Goal: Information Seeking & Learning: Check status

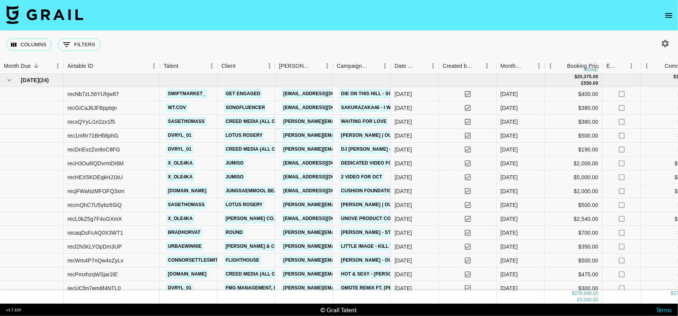
click at [306, 131] on link "[PERSON_NAME][EMAIL_ADDRESS][DOMAIN_NAME]" at bounding box center [343, 135] width 125 height 10
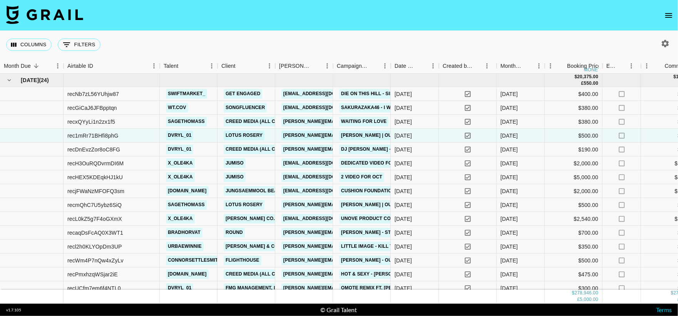
click at [667, 13] on icon "open drawer" at bounding box center [668, 15] width 7 height 5
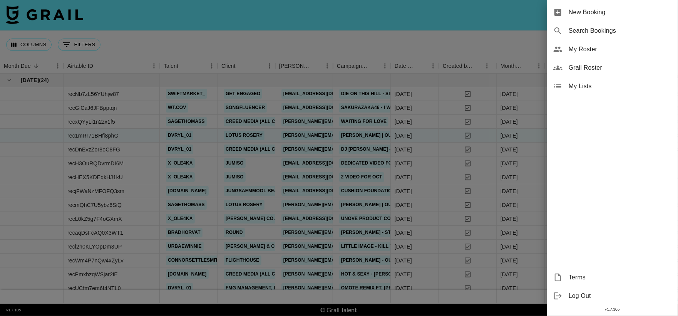
click at [590, 70] on span "Grail Roster" at bounding box center [619, 67] width 103 height 9
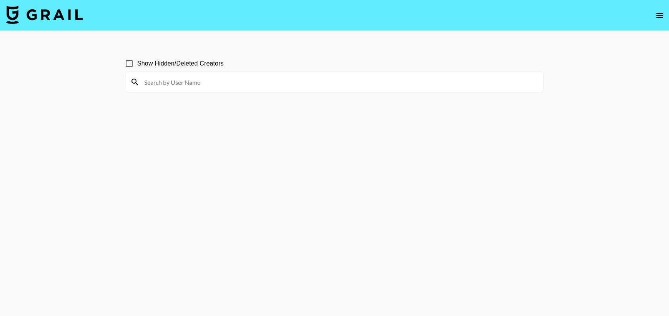
click at [211, 82] on input at bounding box center [339, 82] width 399 height 12
paste input "seno.spainospam"
type input "seno.spainospam"
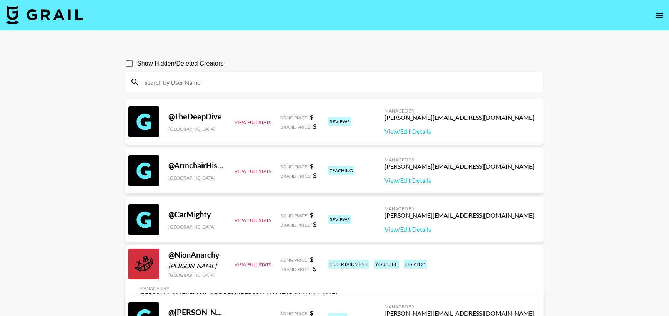
click at [182, 83] on input at bounding box center [339, 82] width 399 height 12
paste input "[EMAIL_ADDRESS][DOMAIN_NAME]"
type input "[EMAIL_ADDRESS][DOMAIN_NAME]"
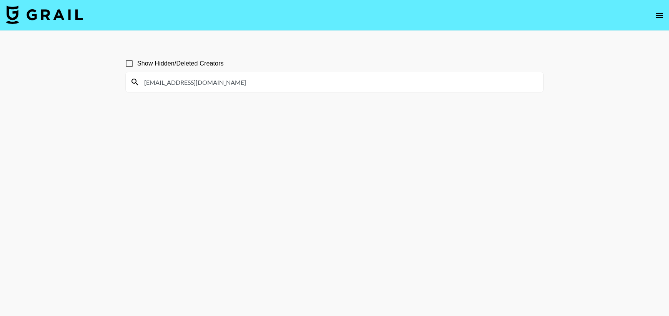
drag, startPoint x: 200, startPoint y: 82, endPoint x: 107, endPoint y: 90, distance: 94.2
click at [107, 90] on main "Show Hidden/Deleted Creators [EMAIL_ADDRESS][DOMAIN_NAME]" at bounding box center [334, 176] width 669 height 291
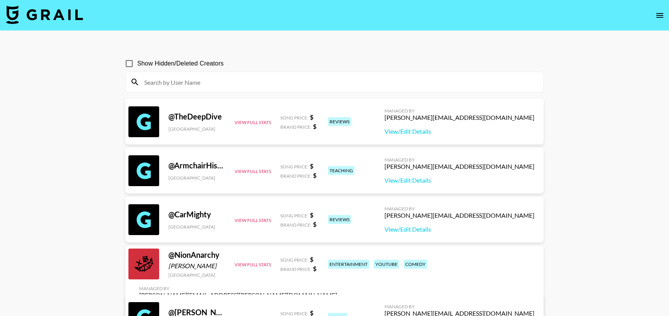
paste input "seno.spainospam"
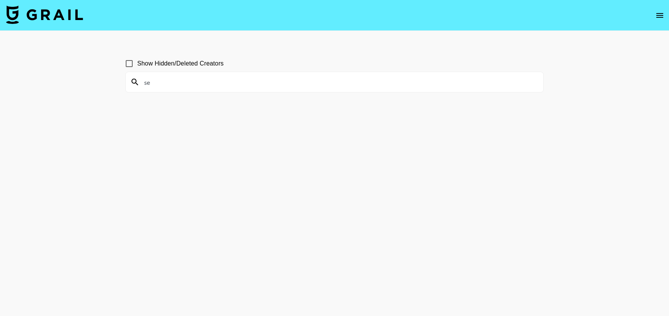
type input "s"
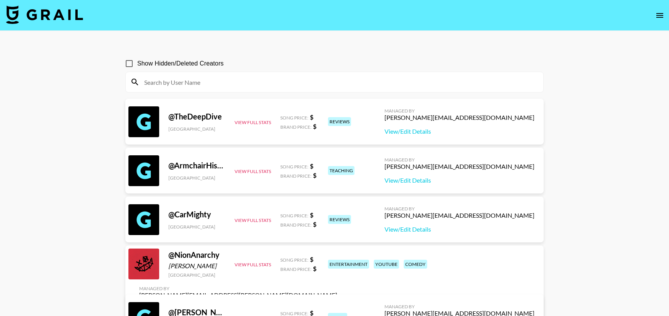
paste input "kimberlykimpena"
type input "kimberlykimpena"
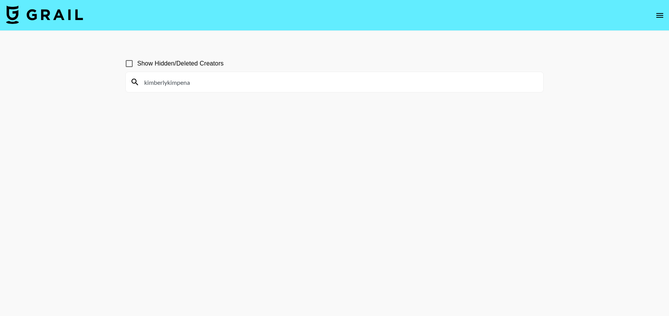
drag, startPoint x: 205, startPoint y: 80, endPoint x: 137, endPoint y: 87, distance: 68.8
click at [137, 87] on div "kimberlykimpena" at bounding box center [335, 82] width 418 height 20
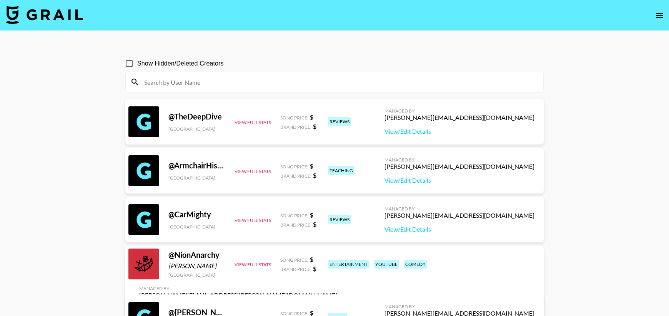
paste input "bellaarmrz"
type input "bellaarmrz"
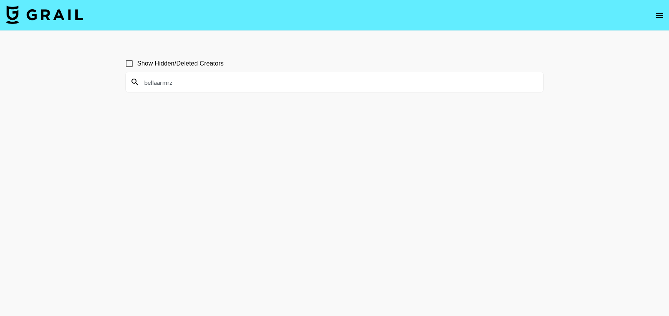
drag, startPoint x: 184, startPoint y: 82, endPoint x: 133, endPoint y: 83, distance: 51.2
click at [133, 83] on div "bellaarmrz" at bounding box center [335, 82] width 418 height 20
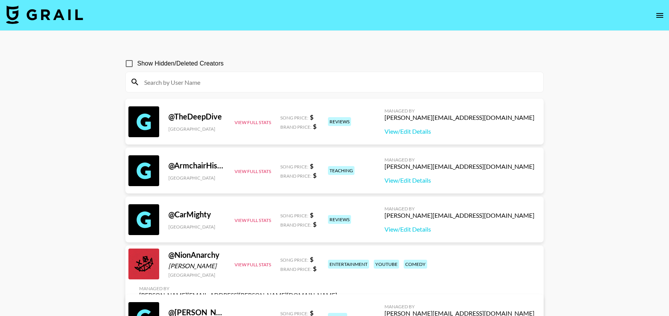
paste input "amayacrichton"
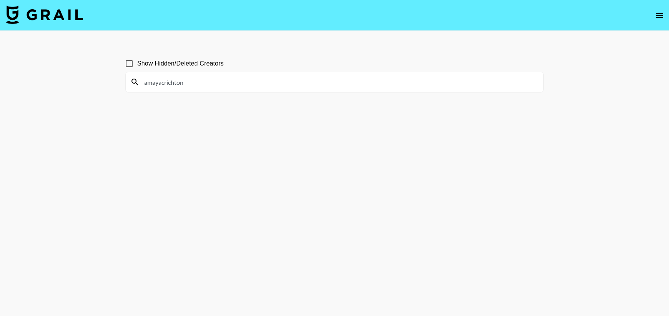
type input "amayacrichton"
drag, startPoint x: 202, startPoint y: 80, endPoint x: 134, endPoint y: 88, distance: 68.2
click at [134, 88] on div "amayacrichton" at bounding box center [335, 82] width 418 height 20
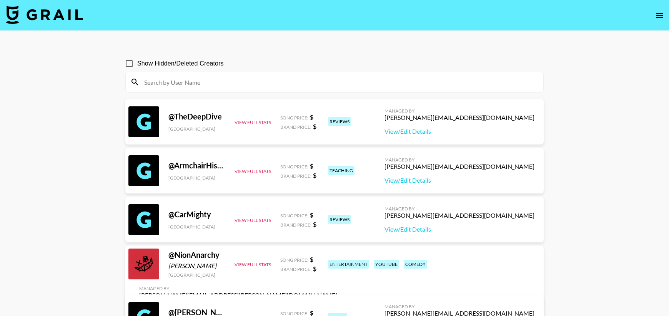
paste input "itskathi5"
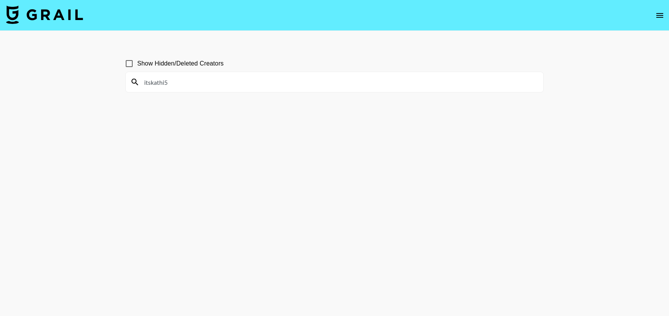
type input "itskathi5"
drag, startPoint x: 172, startPoint y: 88, endPoint x: 112, endPoint y: 88, distance: 60.8
click at [112, 88] on main "Show Hidden/Deleted Creators itskathi5" at bounding box center [334, 176] width 669 height 291
click at [172, 80] on input "itskathi5" at bounding box center [339, 82] width 399 height 12
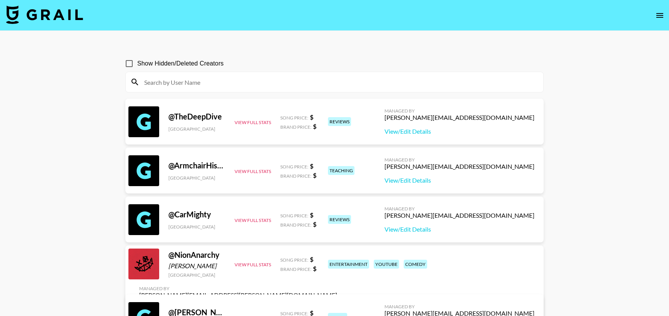
click at [50, 22] on img at bounding box center [44, 14] width 77 height 18
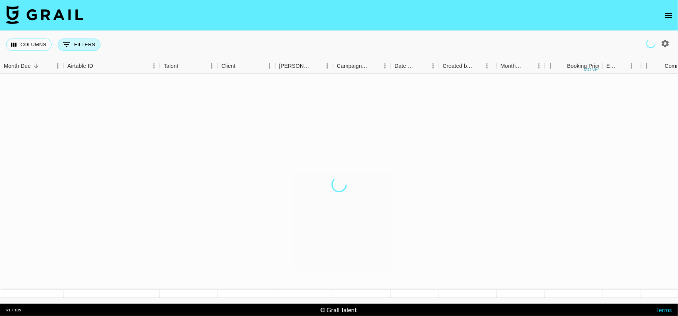
click at [68, 44] on icon "Show filters" at bounding box center [66, 44] width 9 height 9
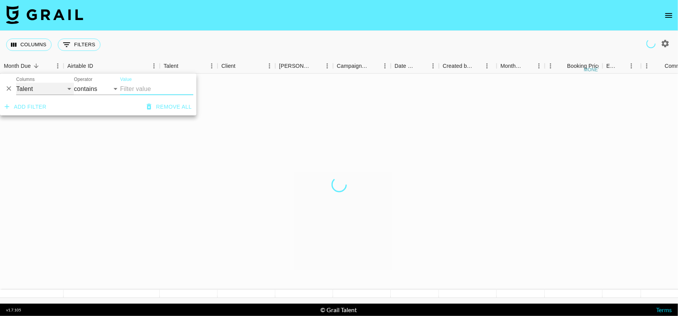
click at [43, 88] on select "Grail Platform ID Airtable ID Talent Manager Client [PERSON_NAME] Campaign (Typ…" at bounding box center [45, 89] width 58 height 12
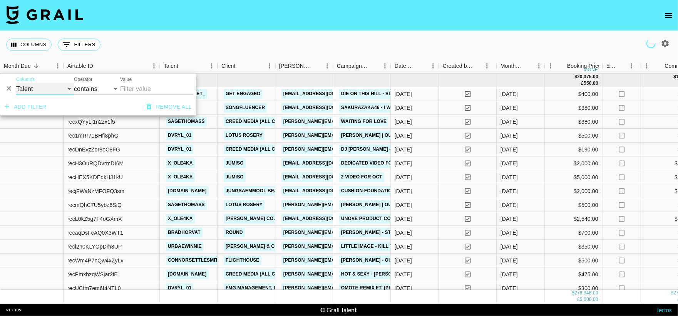
click at [32, 91] on select "Grail Platform ID Airtable ID Talent Manager Client [PERSON_NAME] Campaign (Typ…" at bounding box center [45, 89] width 58 height 12
select select "clientId"
click at [16, 83] on select "Grail Platform ID Airtable ID Talent Manager Client [PERSON_NAME] Campaign (Typ…" at bounding box center [45, 89] width 58 height 12
select select "is"
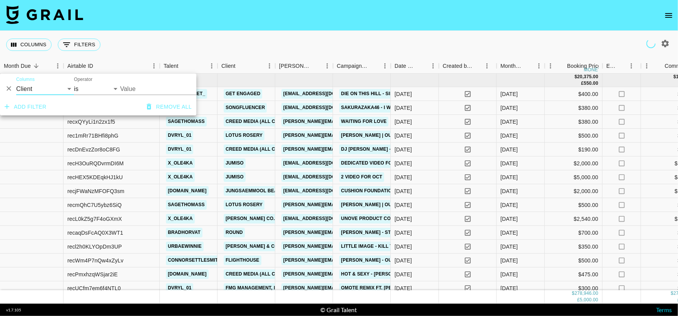
click at [129, 85] on input "Value" at bounding box center [172, 89] width 104 height 12
click at [125, 88] on input "Value" at bounding box center [172, 89] width 104 height 12
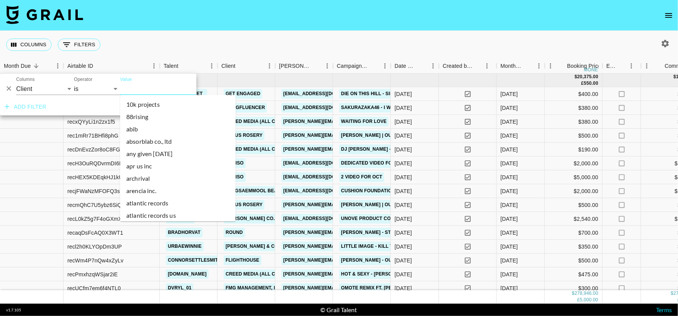
click at [125, 88] on input "Value" at bounding box center [172, 89] width 104 height 12
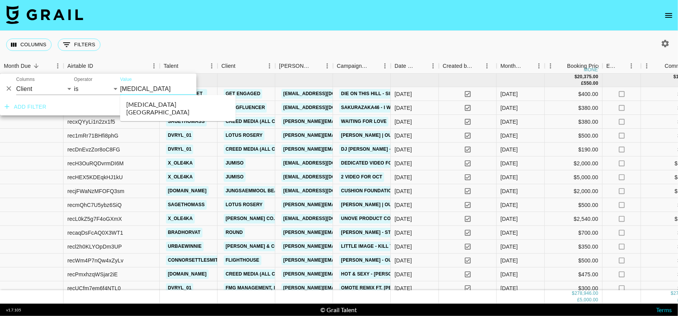
type input "[MEDICAL_DATA]"
click at [193, 106] on li "[MEDICAL_DATA] [GEOGRAPHIC_DATA]" at bounding box center [177, 108] width 115 height 20
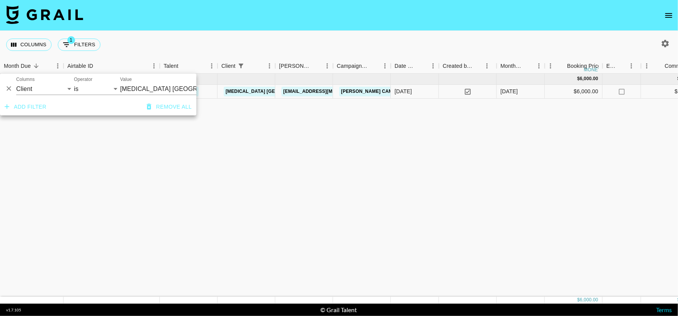
click at [230, 137] on div "[DATE] ( 1 ) $ 6,000.00 $ 585.75 recd9resWKiQ5M9uX naarjesse [MEDICAL_DATA] [GE…" at bounding box center [682, 184] width 1364 height 223
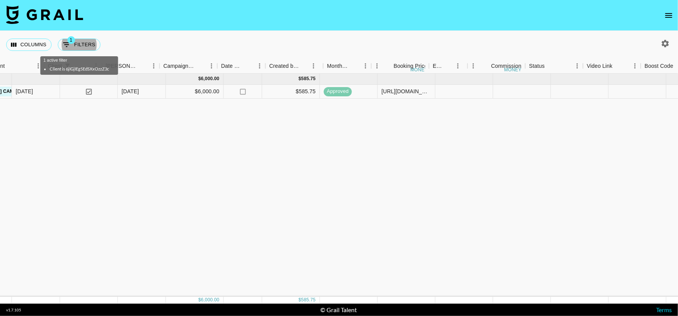
scroll to position [0, 173]
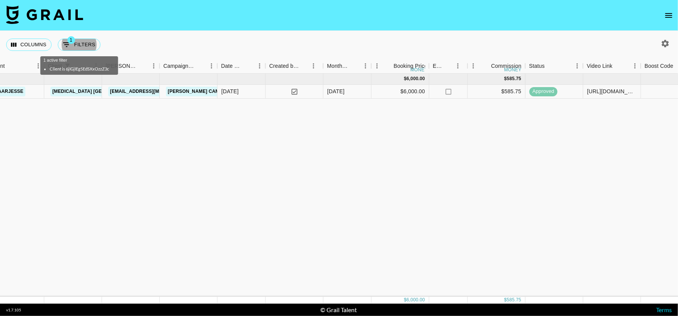
click at [230, 137] on div "[DATE] ( 1 ) $ 6,000.00 $ 585.75 recd9resWKiQ5M9uX naarjesse [MEDICAL_DATA] [GE…" at bounding box center [509, 184] width 1364 height 223
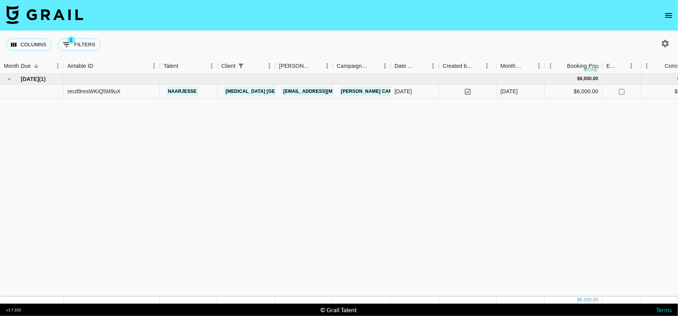
click at [168, 47] on div "Columns 1 Filters + Booking" at bounding box center [339, 45] width 678 height 28
click at [85, 45] on button "1 Filters" at bounding box center [79, 44] width 43 height 12
select select "clientId"
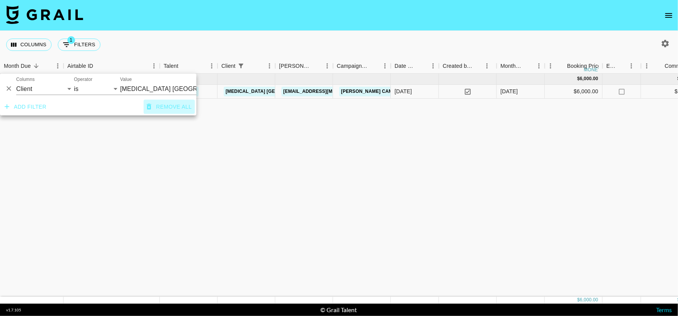
click at [162, 113] on button "Remove all" at bounding box center [169, 107] width 51 height 14
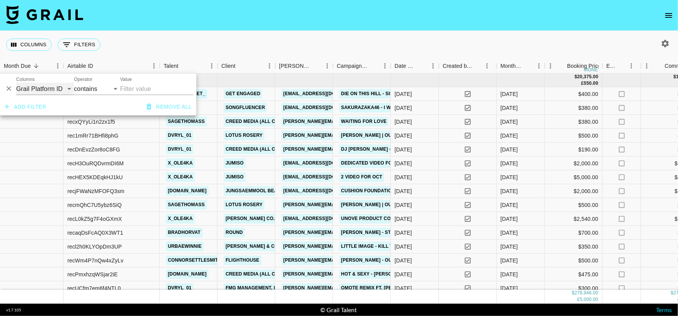
click at [43, 88] on select "Grail Platform ID Airtable ID Talent Manager Client [PERSON_NAME] Campaign (Typ…" at bounding box center [45, 89] width 58 height 12
select select "talentName"
click at [16, 83] on select "Grail Platform ID Airtable ID Talent Manager Client [PERSON_NAME] Campaign (Typ…" at bounding box center [45, 89] width 58 height 12
click at [129, 88] on input "Value" at bounding box center [156, 89] width 73 height 12
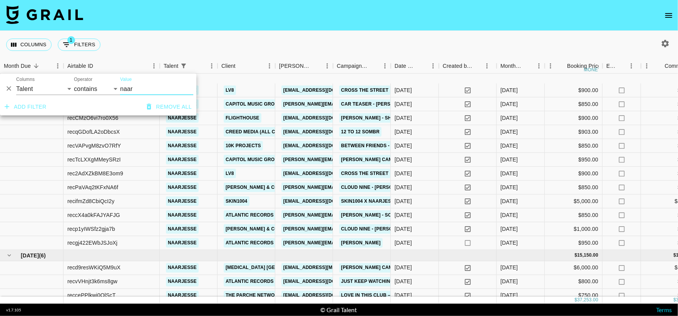
scroll to position [179, 0]
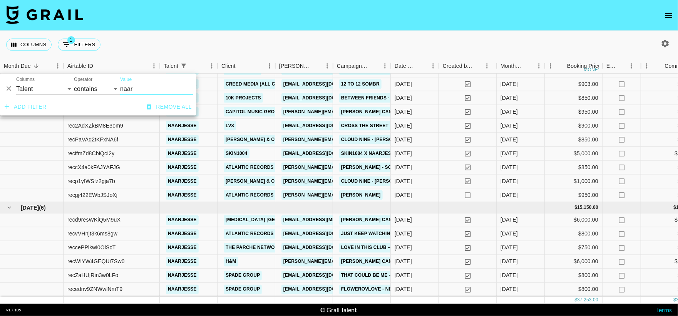
type input "naar"
click at [660, 39] on icon "button" at bounding box center [664, 43] width 9 height 9
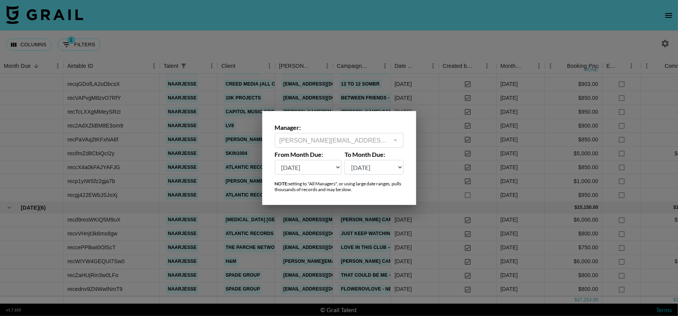
click at [338, 170] on select "[DATE] Sep '[DATE] [DATE] '[DATE] May '[DATE] Mar '[DATE] Jan '[DATE] Nov '[DAT…" at bounding box center [308, 167] width 67 height 15
select select "[DATE]"
click at [275, 160] on select "[DATE] Sep '[DATE] [DATE] '[DATE] May '[DATE] Mar '[DATE] Jan '[DATE] Nov '[DAT…" at bounding box center [308, 167] width 67 height 15
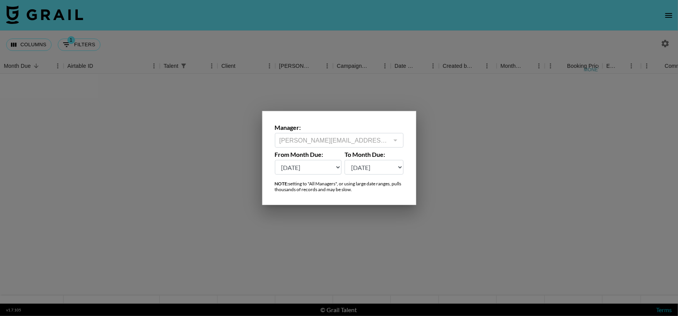
scroll to position [0, 0]
click at [436, 179] on div at bounding box center [339, 158] width 678 height 316
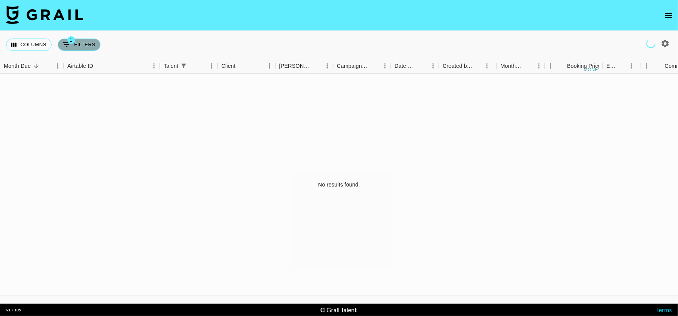
click at [80, 43] on button "1 Filters" at bounding box center [79, 44] width 43 height 12
select select "talentName"
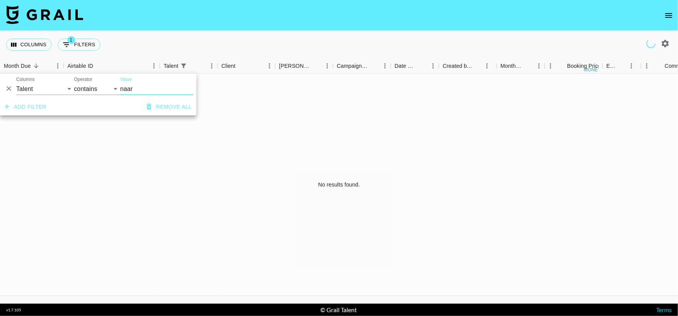
click at [154, 144] on div "No results found." at bounding box center [339, 184] width 678 height 222
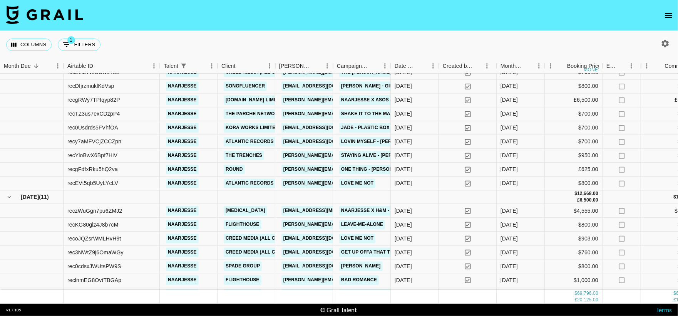
scroll to position [393, 0]
